Goal: Complete application form: Complete application form

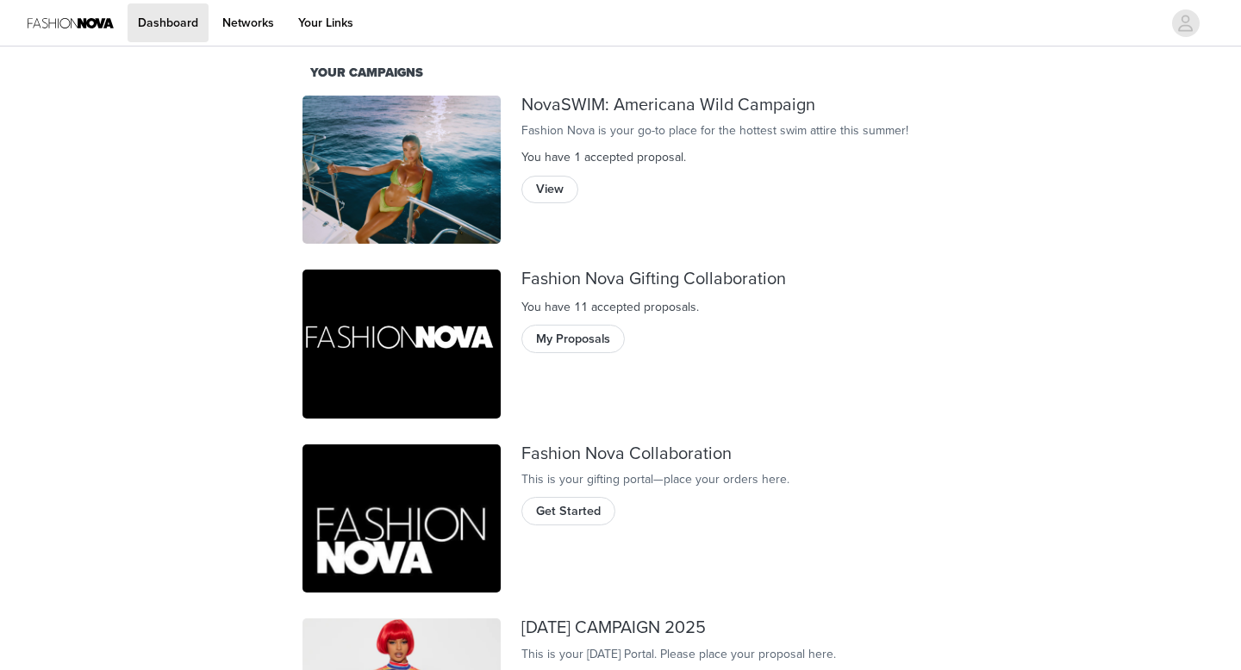
scroll to position [169, 0]
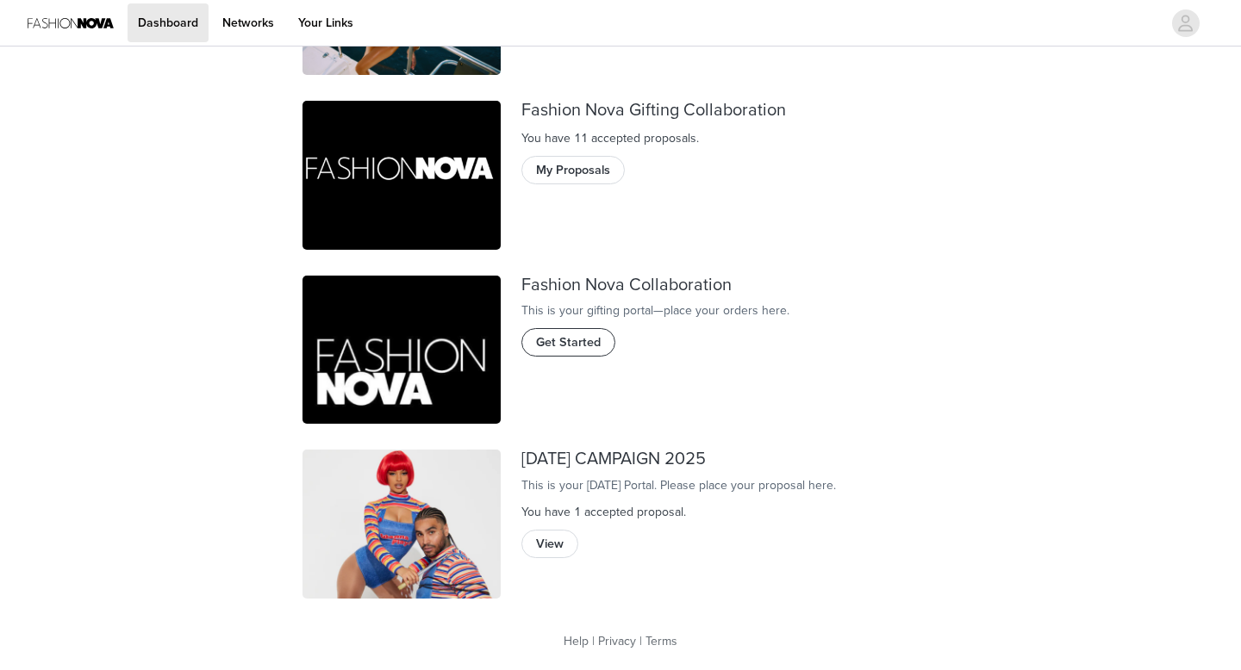
click at [570, 356] on button "Get Started" at bounding box center [568, 342] width 94 height 28
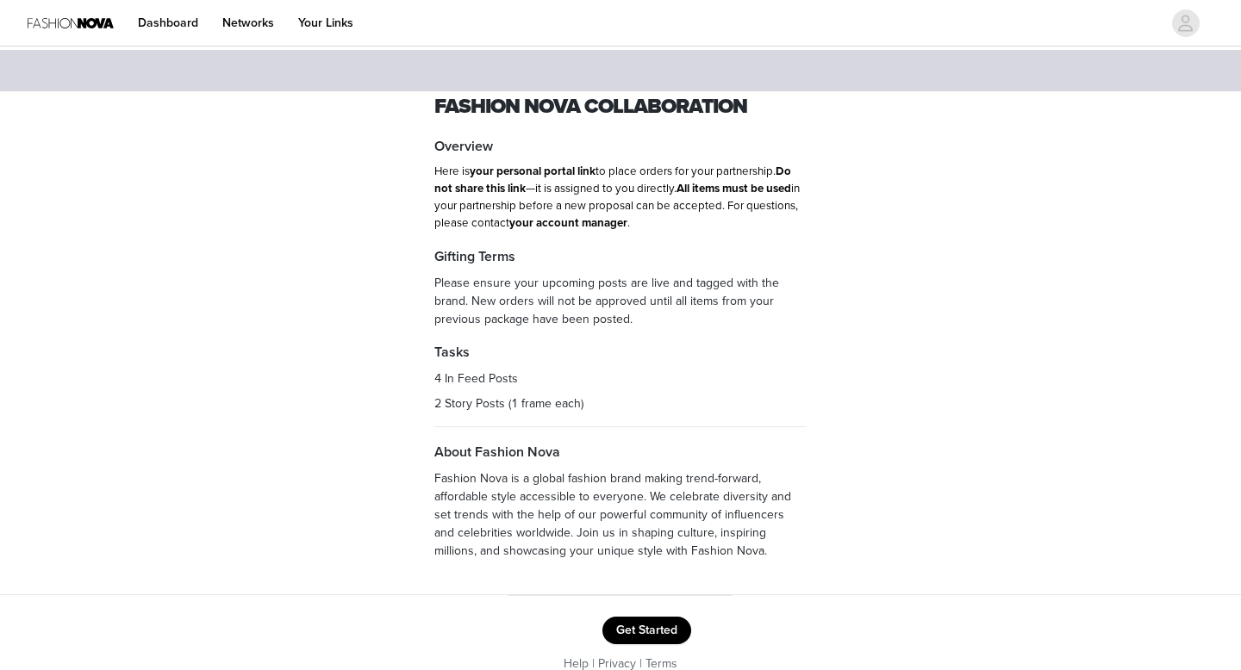
click at [657, 604] on footer "Get Started Help | Privacy | Terms" at bounding box center [620, 644] width 224 height 99
click at [661, 627] on button "Get Started" at bounding box center [646, 631] width 89 height 28
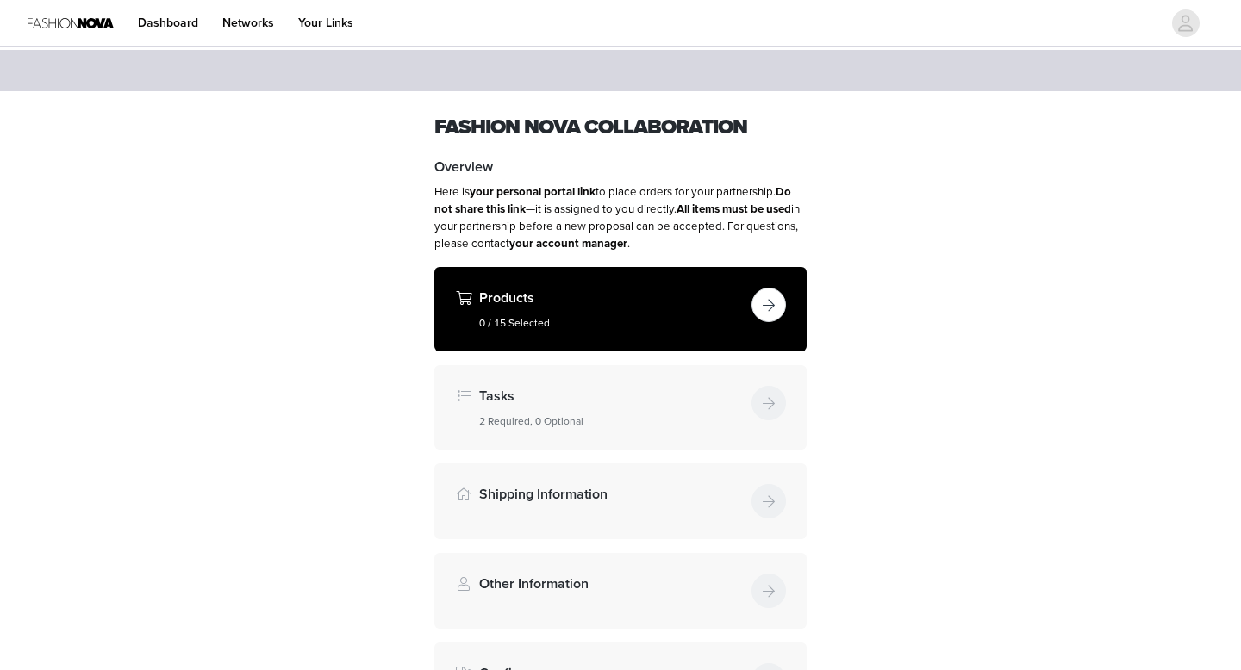
click at [773, 307] on button "button" at bounding box center [768, 305] width 34 height 34
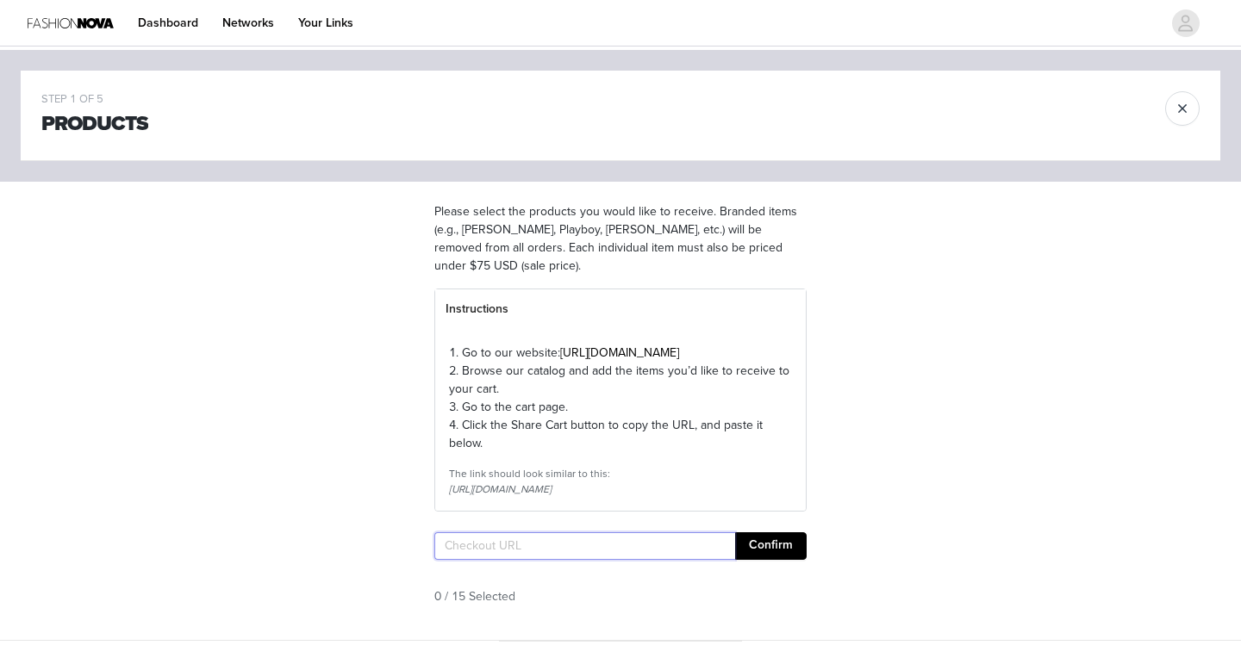
click at [542, 560] on input "text" at bounding box center [584, 547] width 301 height 28
paste input "[URL][DOMAIN_NAME]"
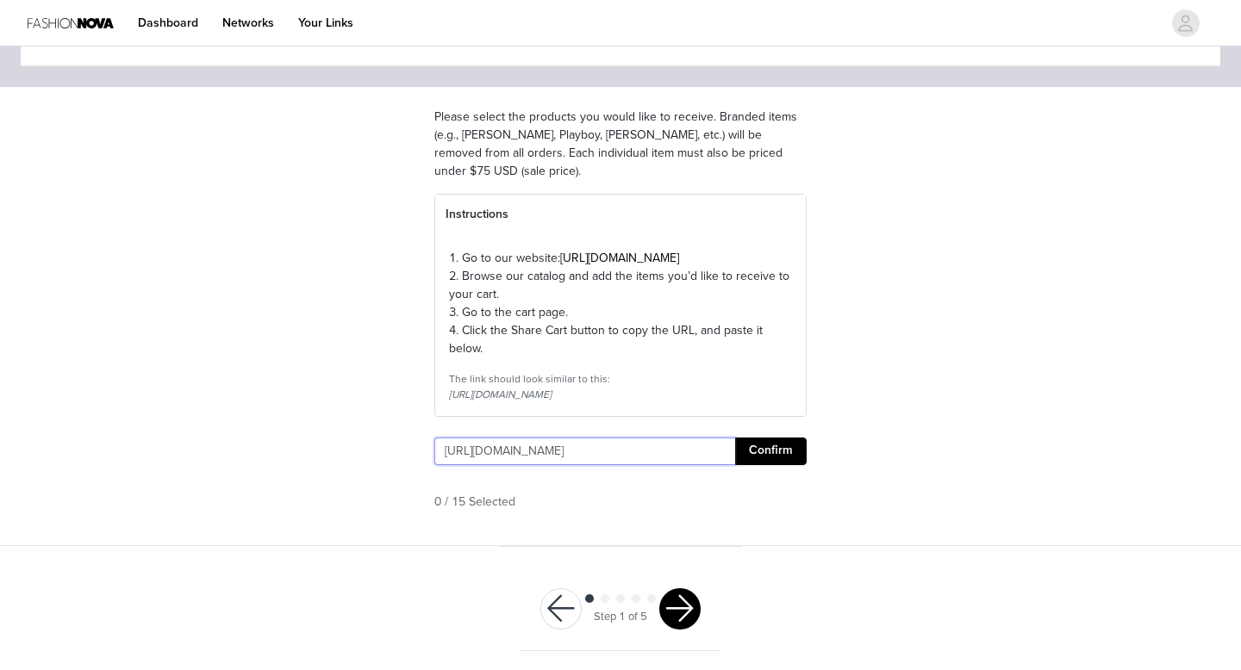
scroll to position [129, 0]
type input "[URL][DOMAIN_NAME]"
click at [745, 468] on div "https://www.fashionnova.com/pages/shared-cart/39297910603900:1,39270335512700:1…" at bounding box center [620, 453] width 372 height 34
click at [752, 458] on button "Confirm" at bounding box center [771, 450] width 72 height 28
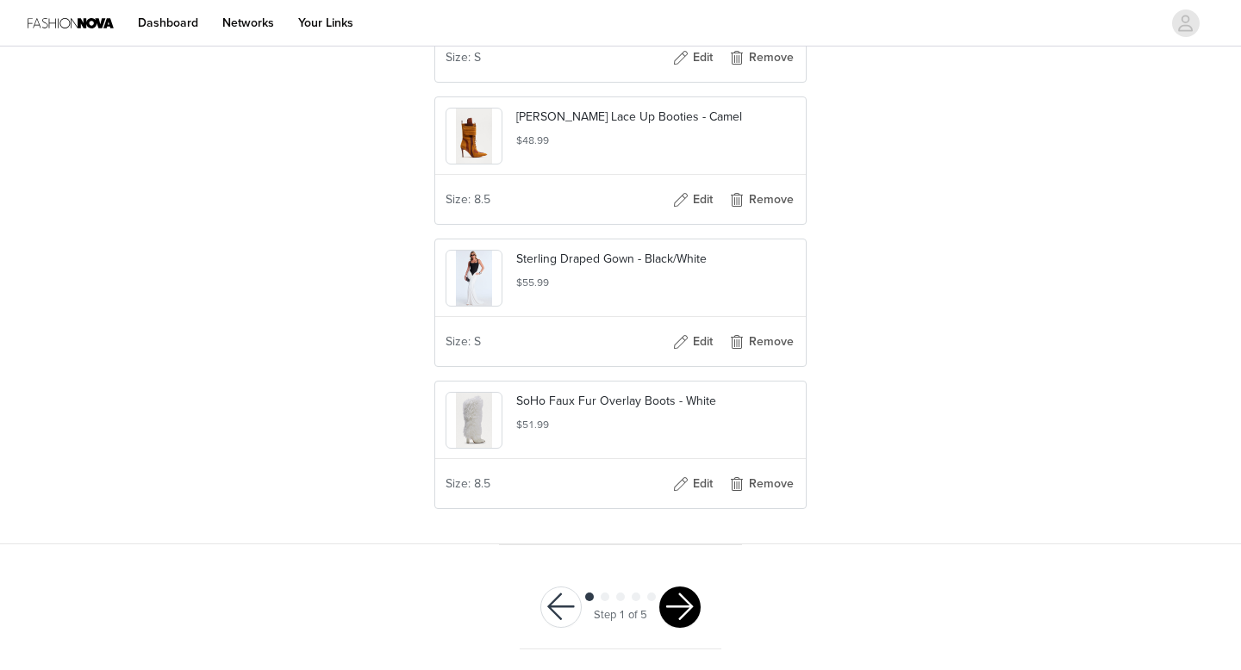
click at [672, 598] on button "button" at bounding box center [679, 607] width 41 height 41
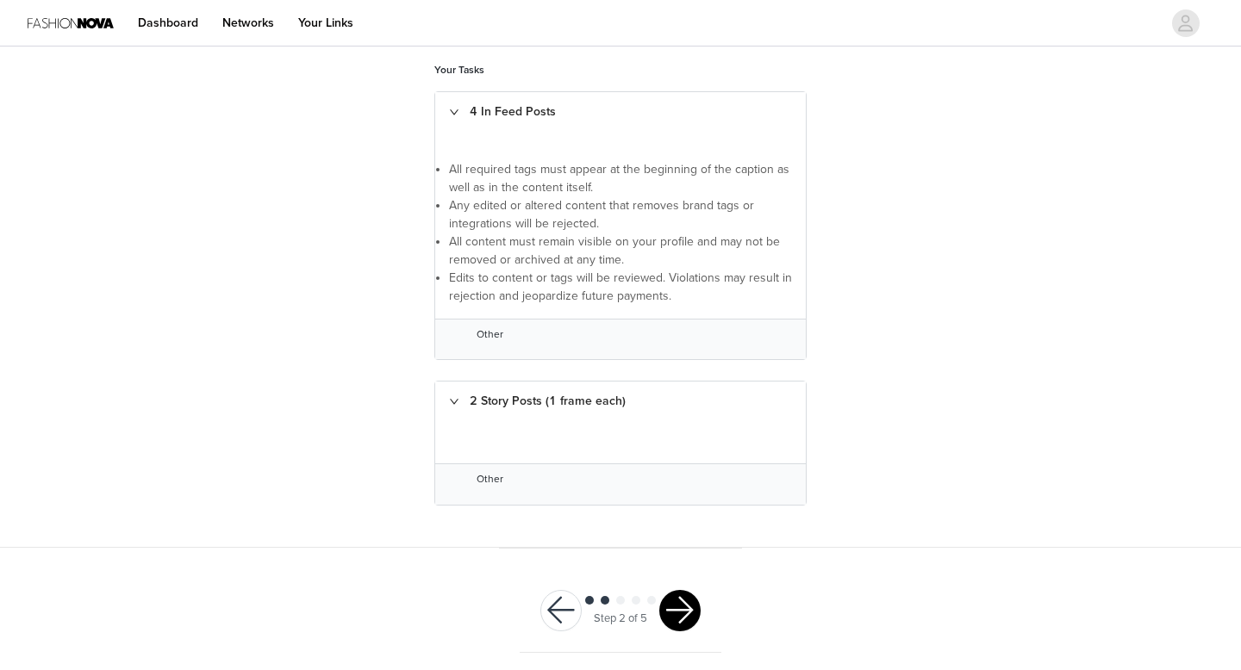
click at [673, 605] on button "button" at bounding box center [679, 610] width 41 height 41
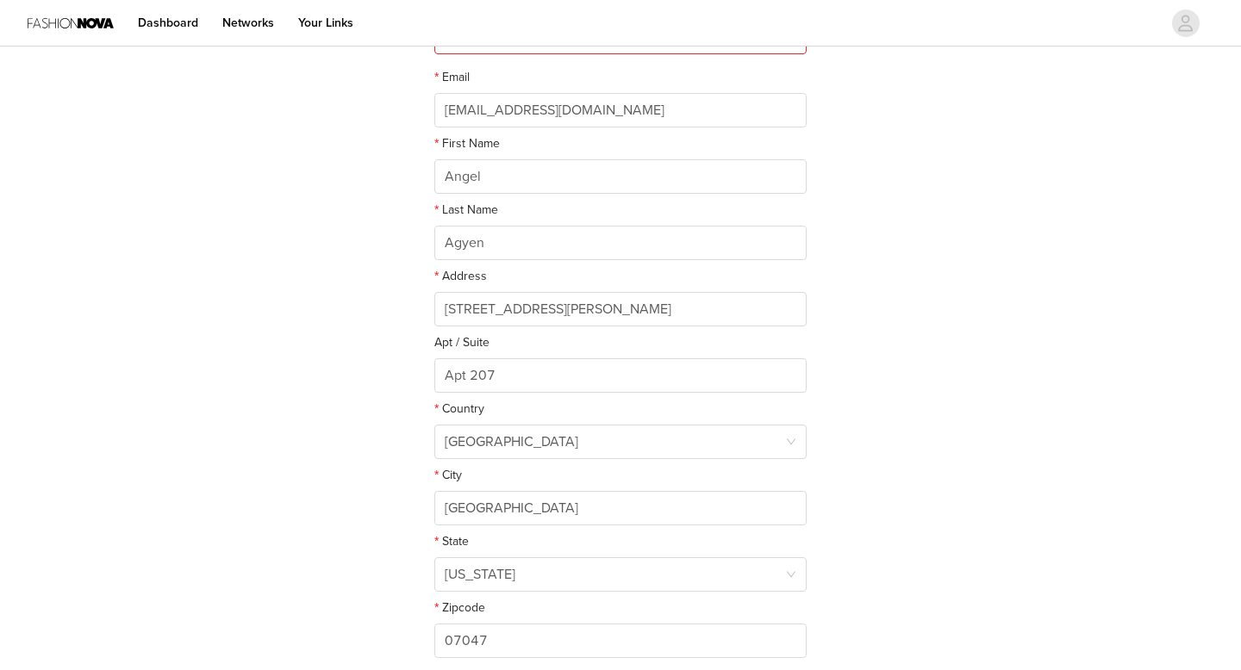
scroll to position [396, 0]
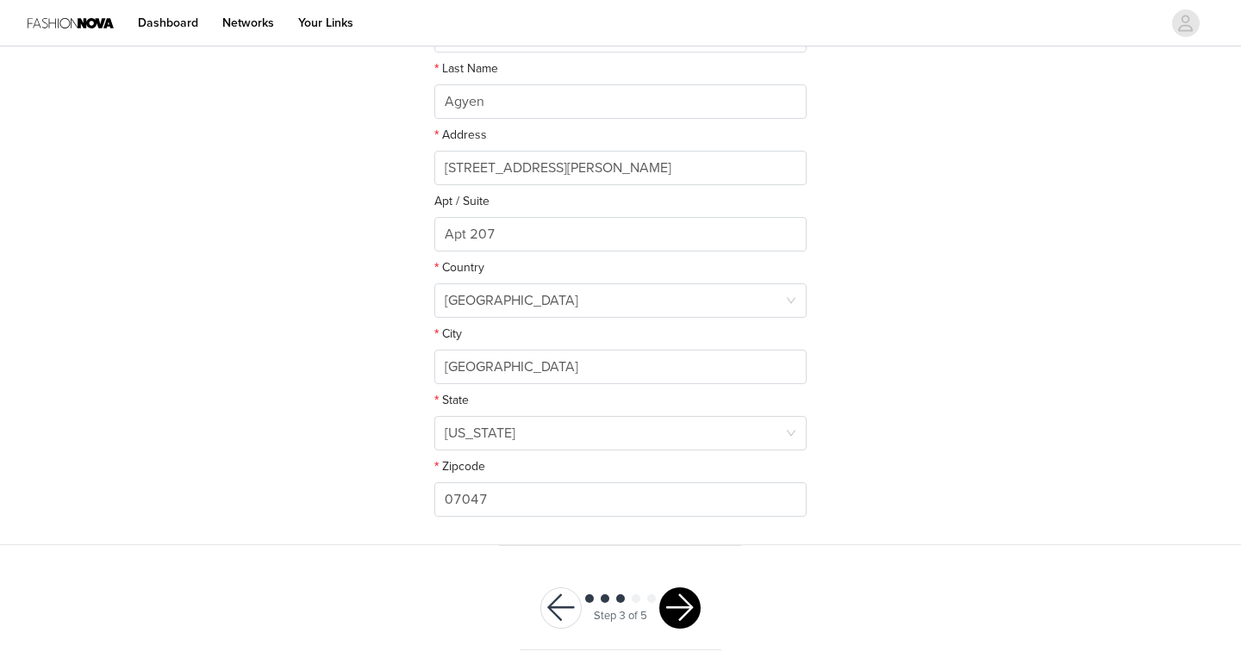
click at [676, 585] on div "Step 3 of 5" at bounding box center [621, 609] width 202 height 84
click at [678, 593] on button "button" at bounding box center [679, 608] width 41 height 41
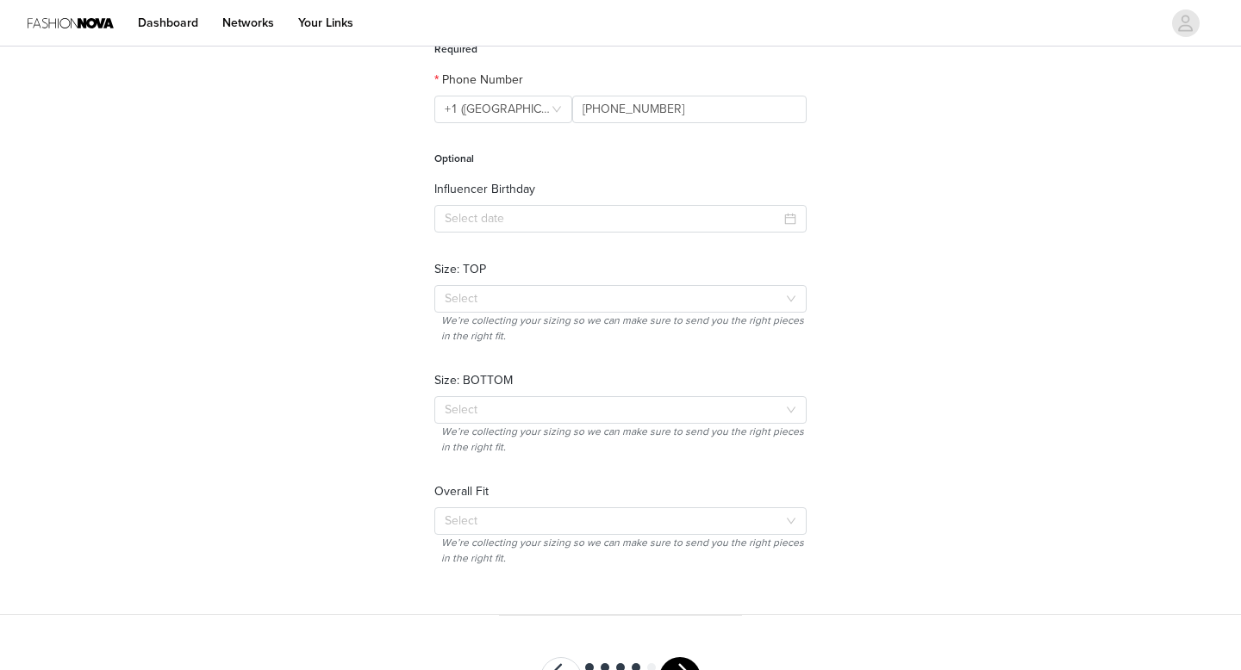
scroll to position [288, 0]
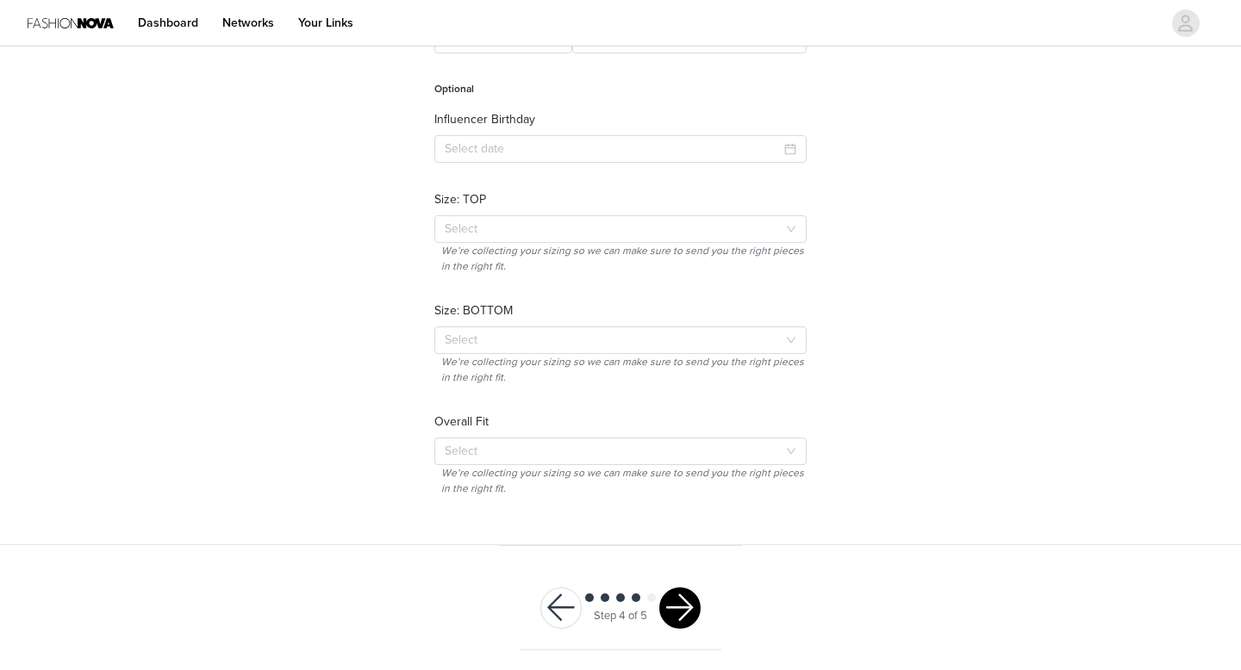
click at [678, 593] on button "button" at bounding box center [679, 608] width 41 height 41
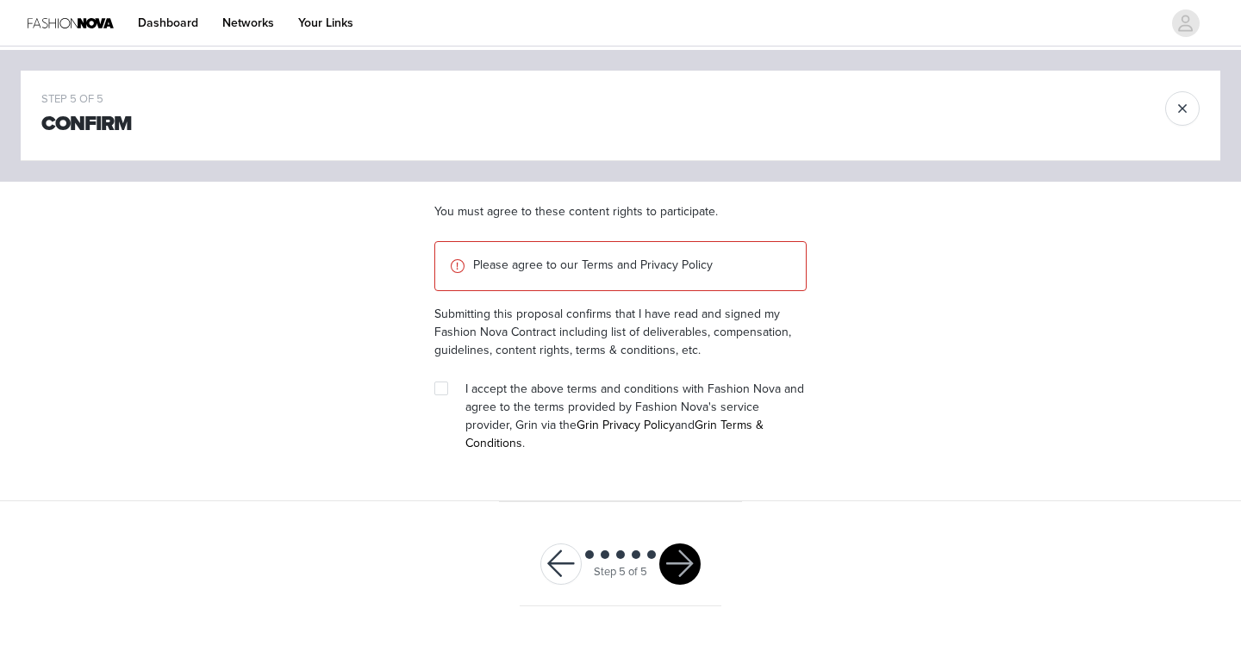
click at [630, 408] on span "I accept the above terms and conditions with Fashion Nova and agree to the term…" at bounding box center [634, 416] width 339 height 69
click at [434, 382] on input "checkbox" at bounding box center [440, 388] width 12 height 12
checkbox input "true"
click at [668, 544] on button "button" at bounding box center [679, 564] width 41 height 41
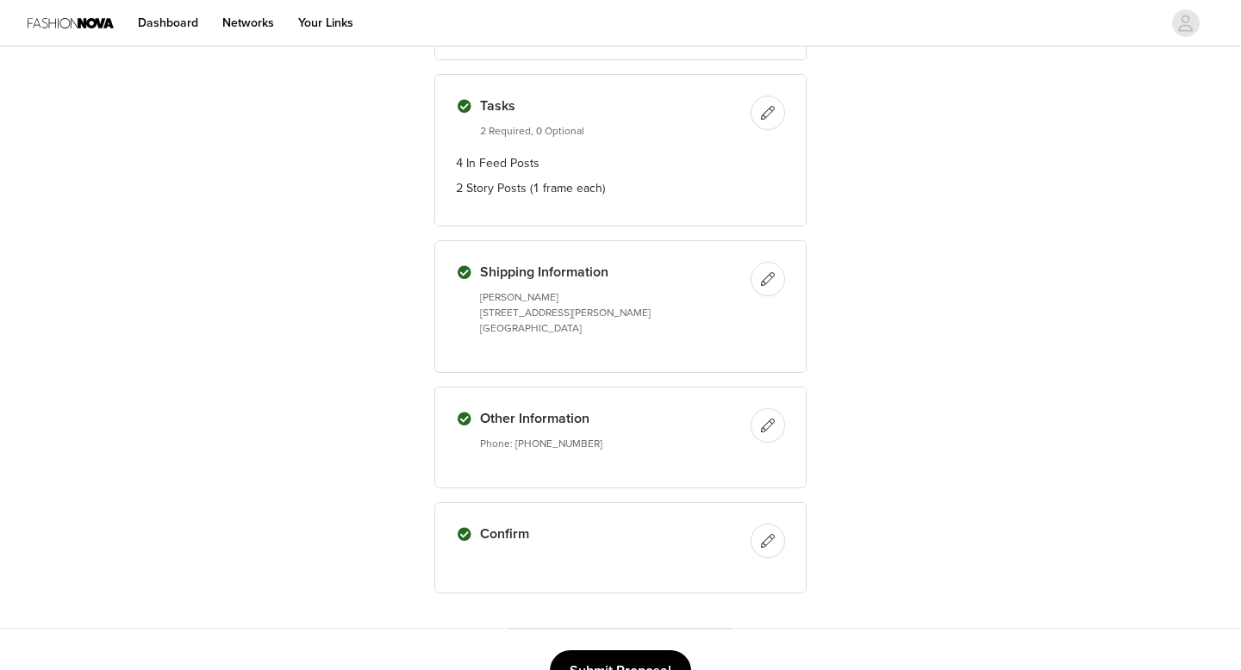
scroll to position [689, 0]
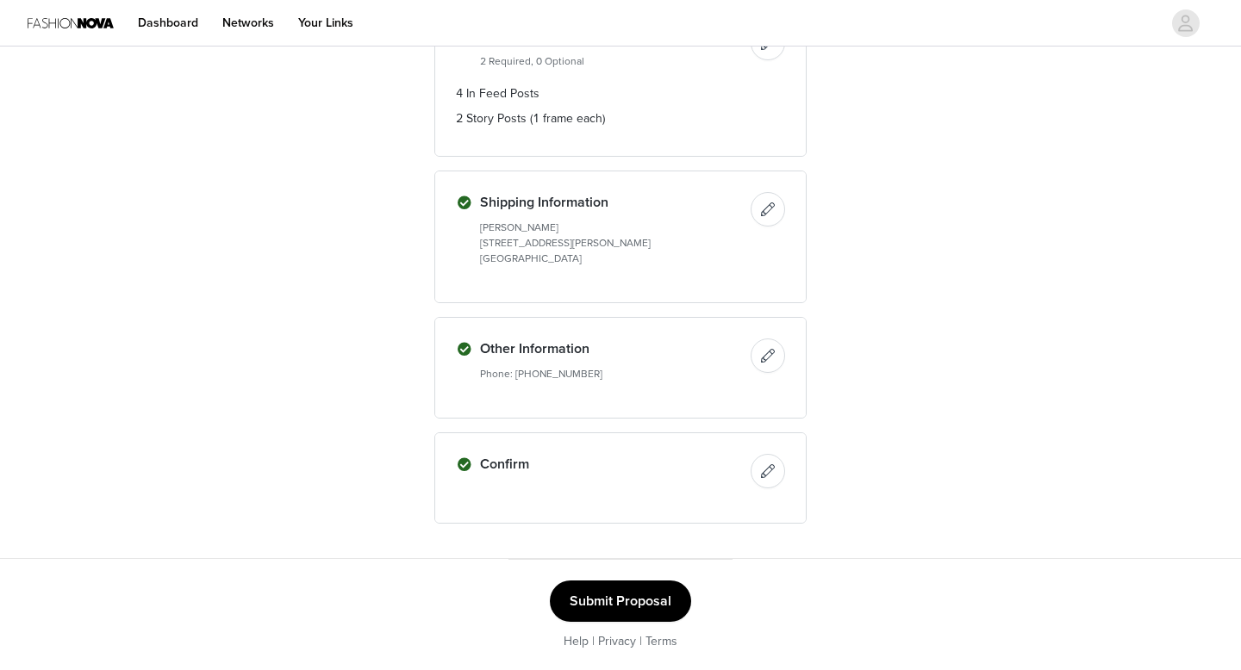
click at [644, 586] on button "Submit Proposal" at bounding box center [620, 601] width 141 height 41
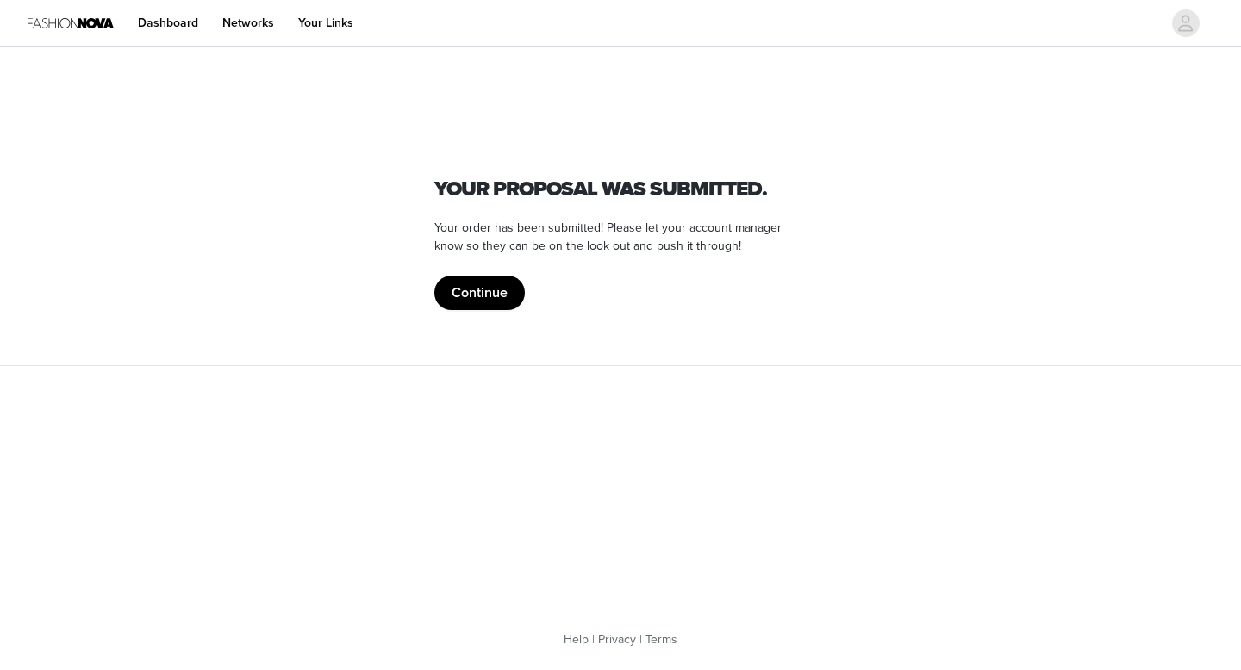
click at [482, 271] on div "Your proposal was submitted. Your order has been submitted! Please let your acc…" at bounding box center [620, 242] width 372 height 136
click at [482, 288] on button "Continue" at bounding box center [479, 293] width 90 height 34
